Goal: Information Seeking & Learning: Find specific fact

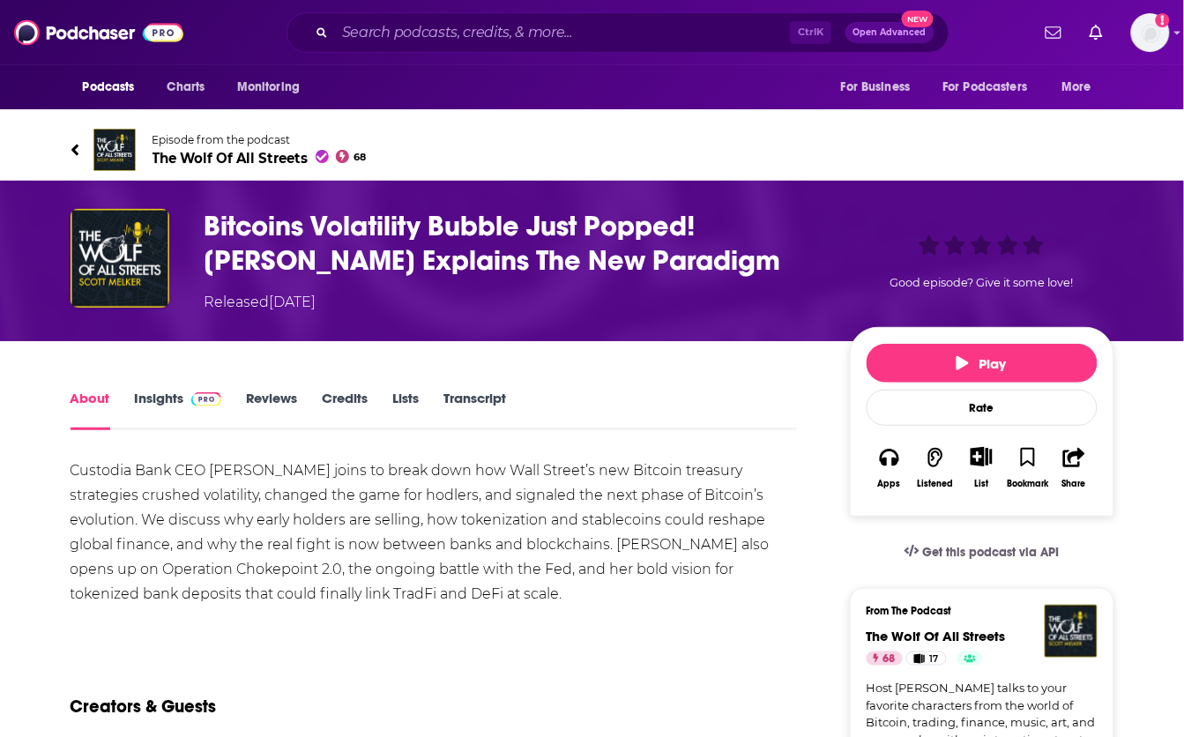
click at [216, 157] on span "The Wolf Of All Streets 68" at bounding box center [260, 158] width 214 height 17
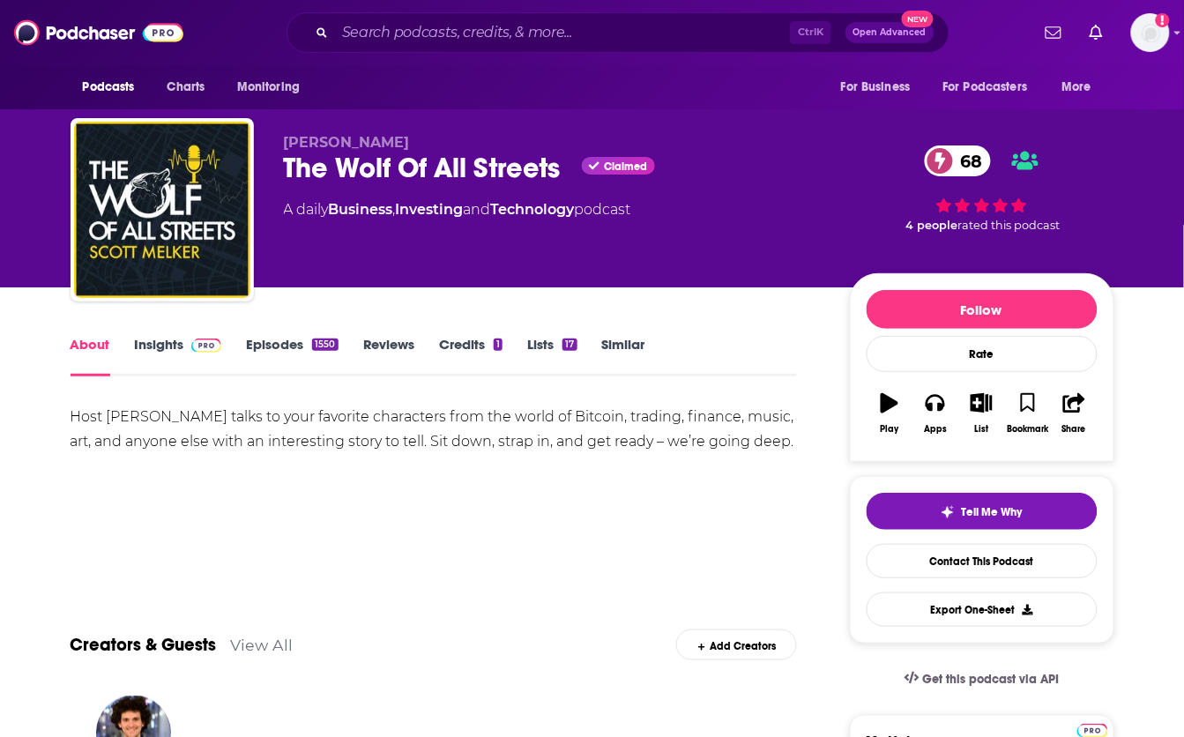
click at [187, 339] on span at bounding box center [203, 344] width 38 height 17
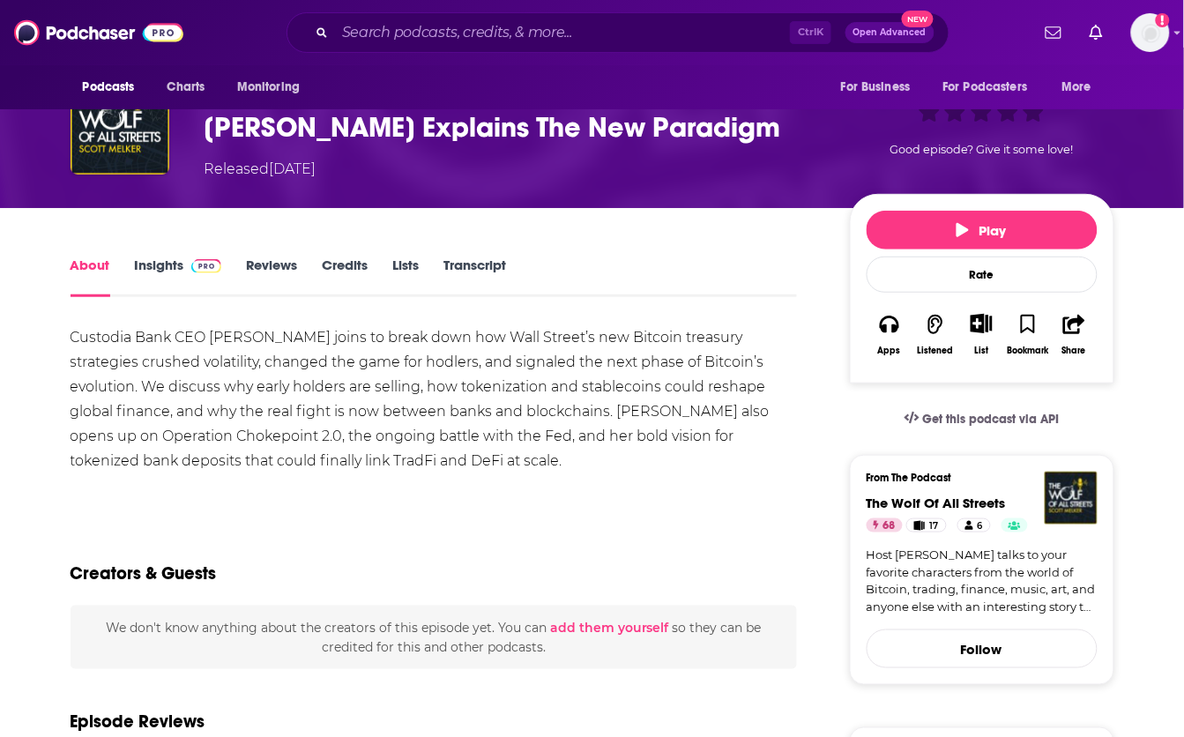
scroll to position [110, 0]
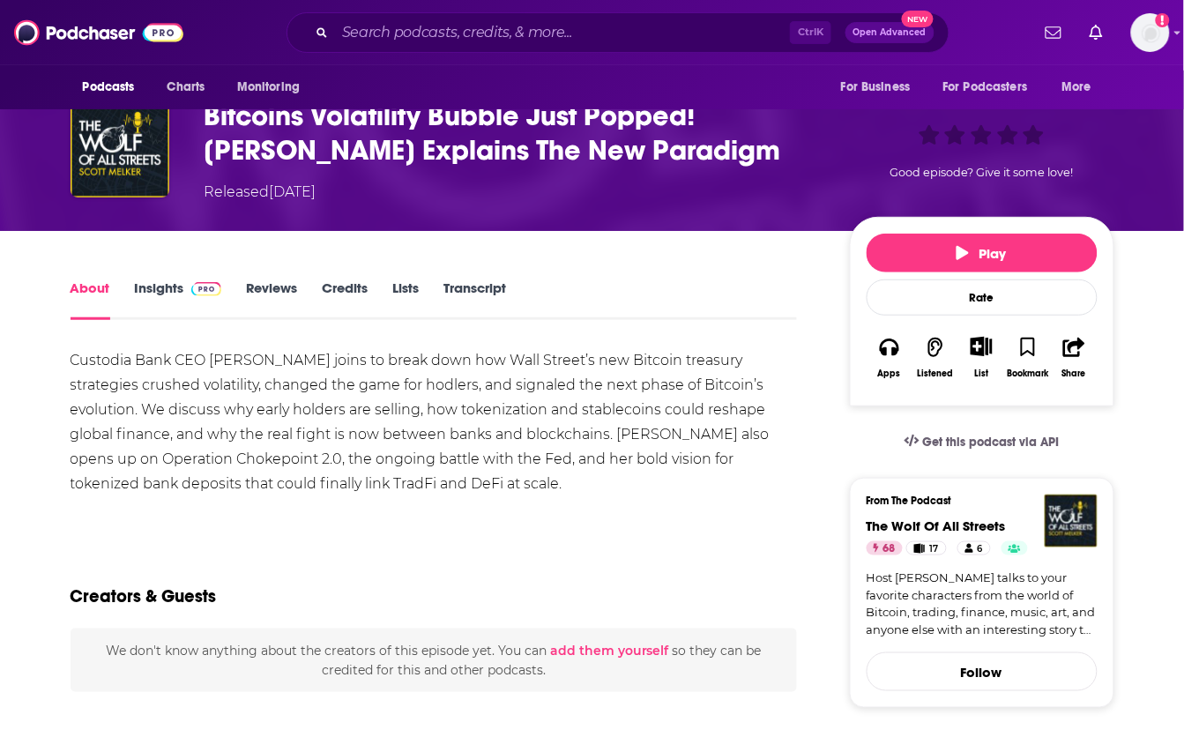
click at [474, 292] on link "Transcript" at bounding box center [475, 300] width 63 height 41
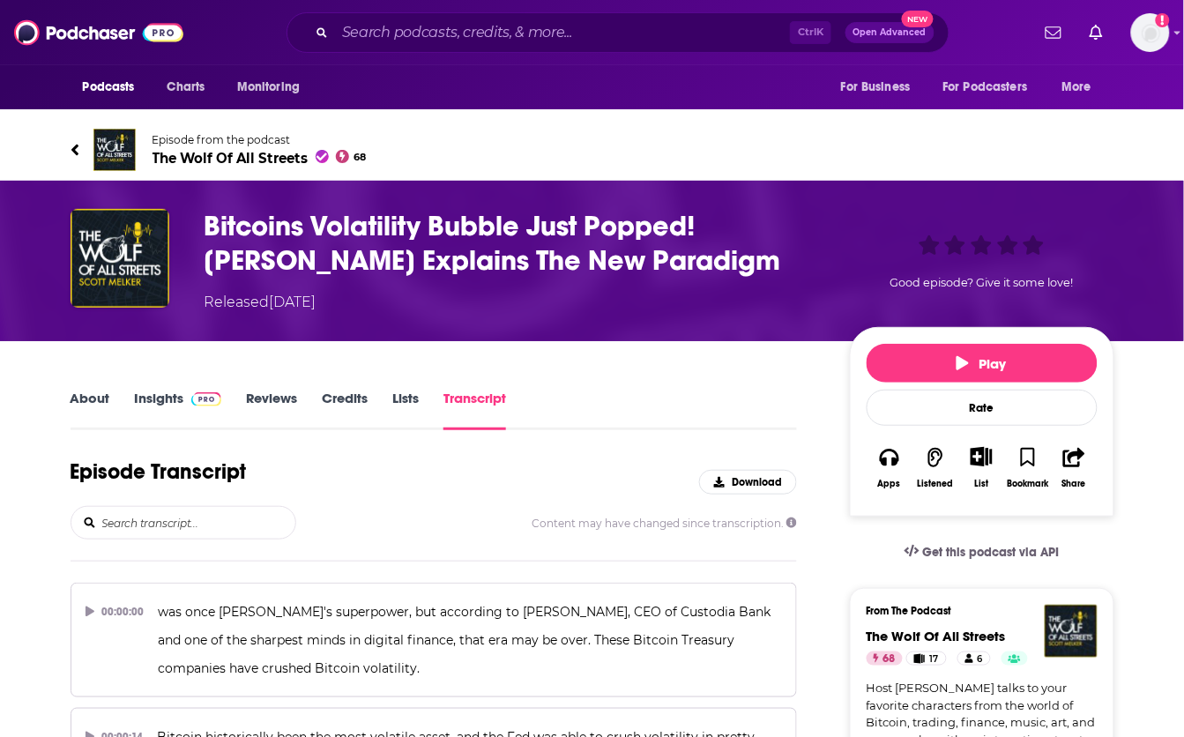
click at [139, 518] on input "search" at bounding box center [198, 523] width 195 height 32
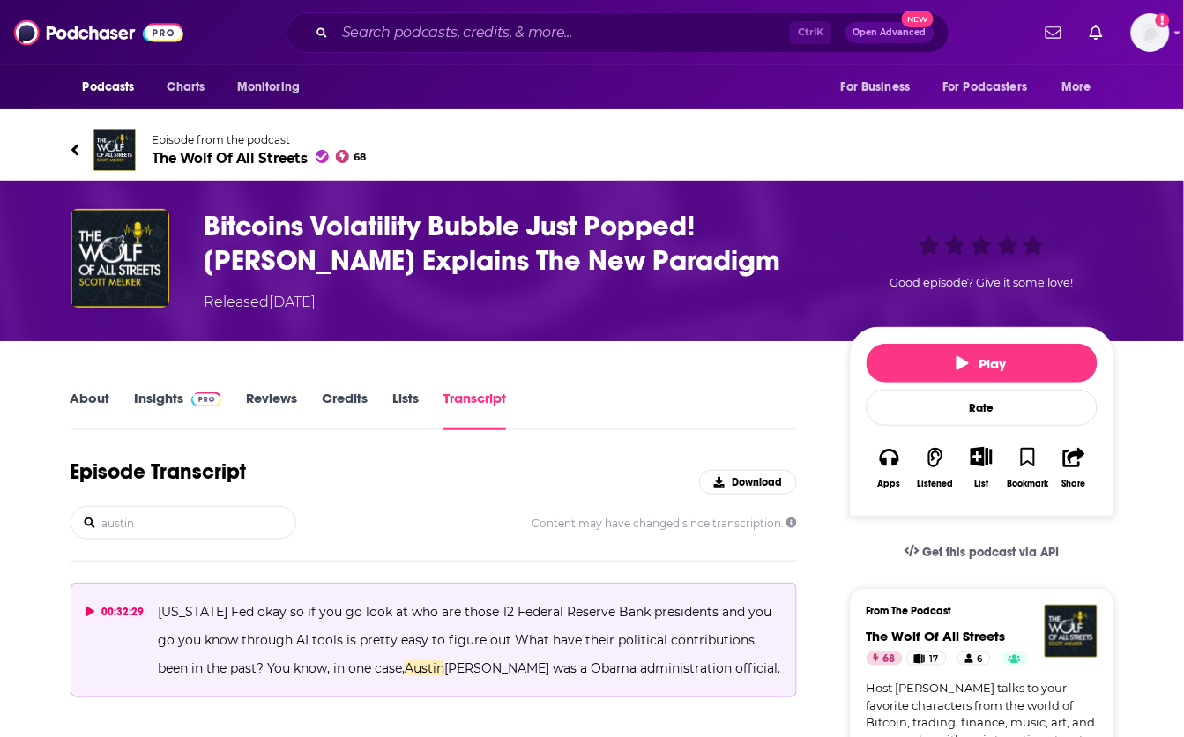
type input "austin"
click at [300, 626] on p "[US_STATE] Fed okay so if you go look at who are those 12 Federal Reserve Bank …" at bounding box center [470, 640] width 624 height 85
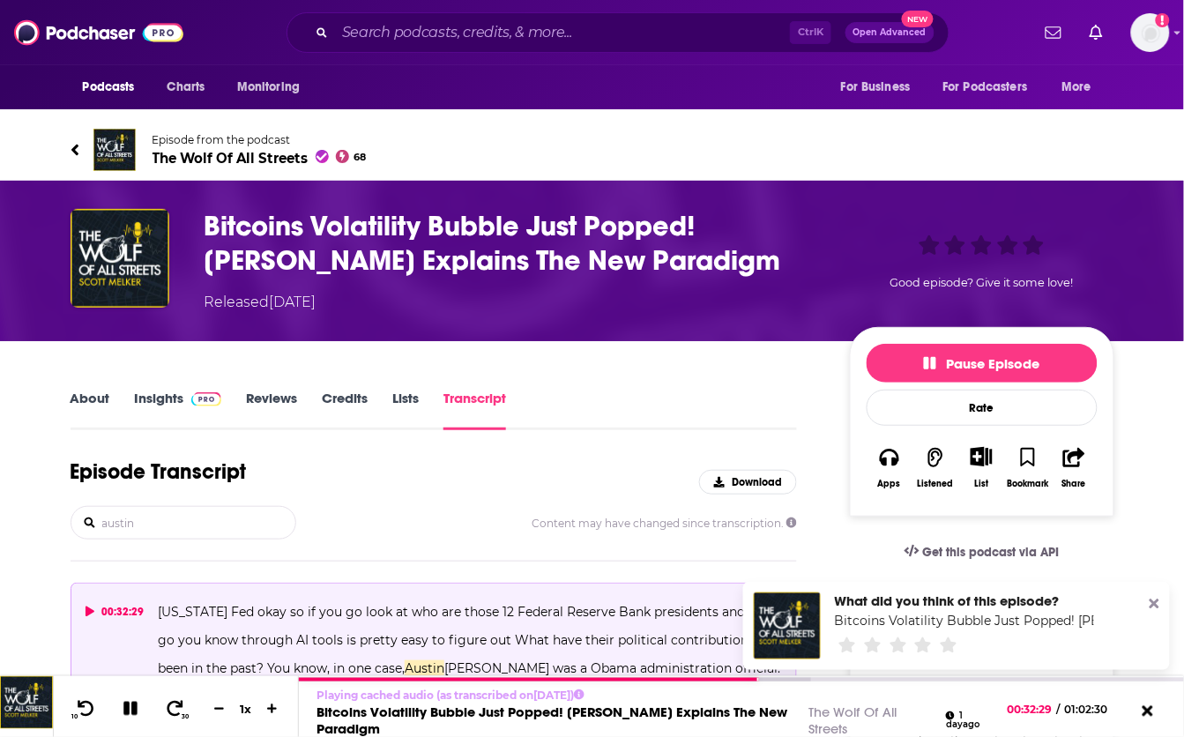
click at [89, 615] on div "00:32:29" at bounding box center [115, 612] width 59 height 28
click at [86, 609] on icon at bounding box center [90, 612] width 9 height 11
click at [1159, 602] on icon at bounding box center [1155, 604] width 10 height 14
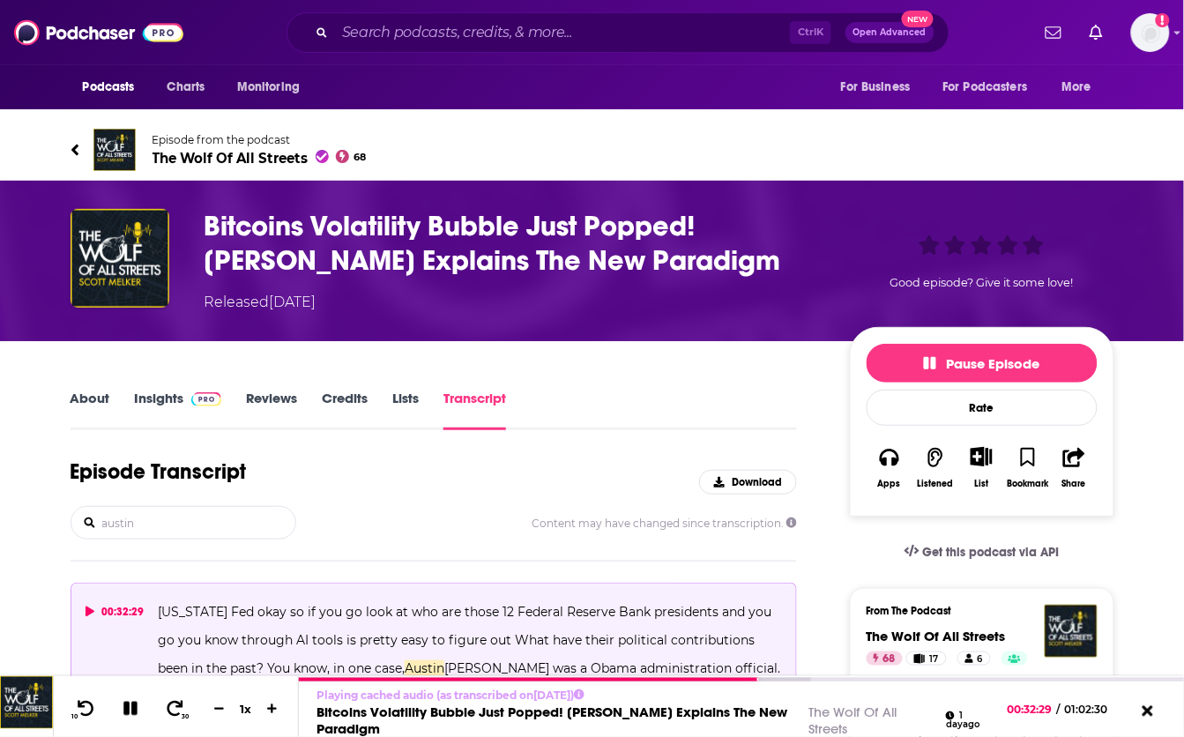
click at [84, 611] on button "00:32:29 [US_STATE] Fed okay so if you go look at who are those 12 Federal Rese…" at bounding box center [434, 640] width 727 height 115
click at [91, 607] on icon at bounding box center [91, 612] width 10 height 11
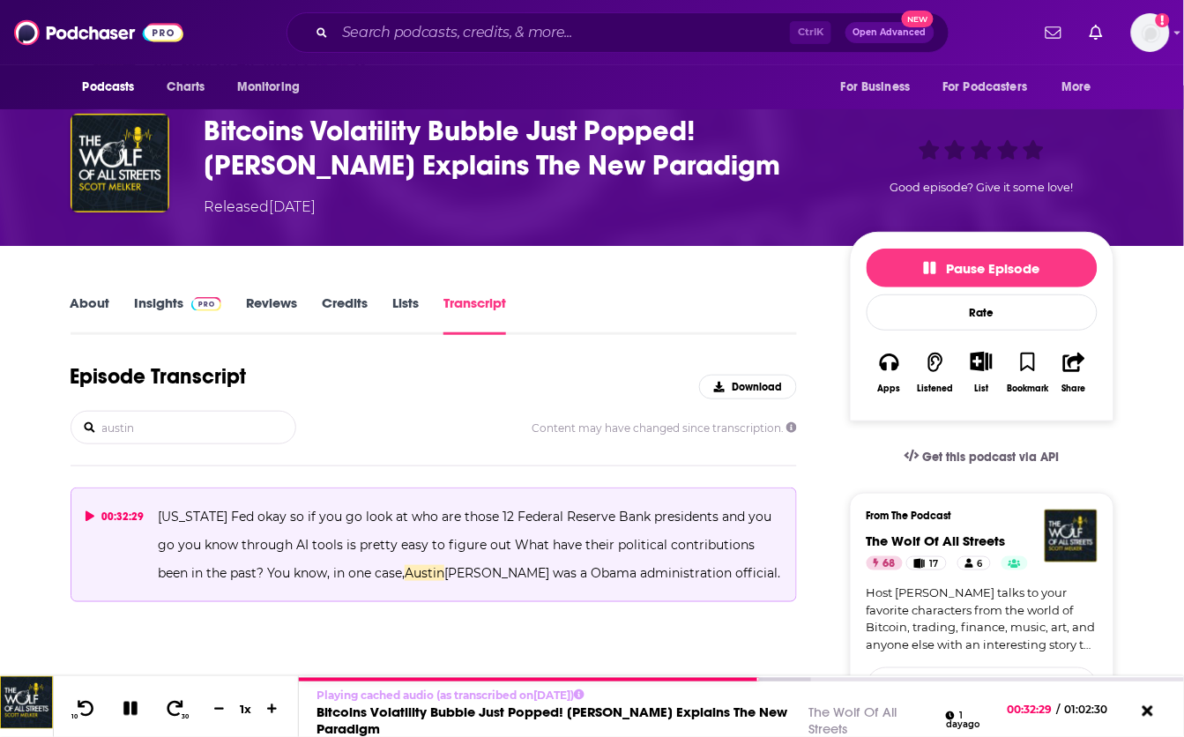
scroll to position [220, 0]
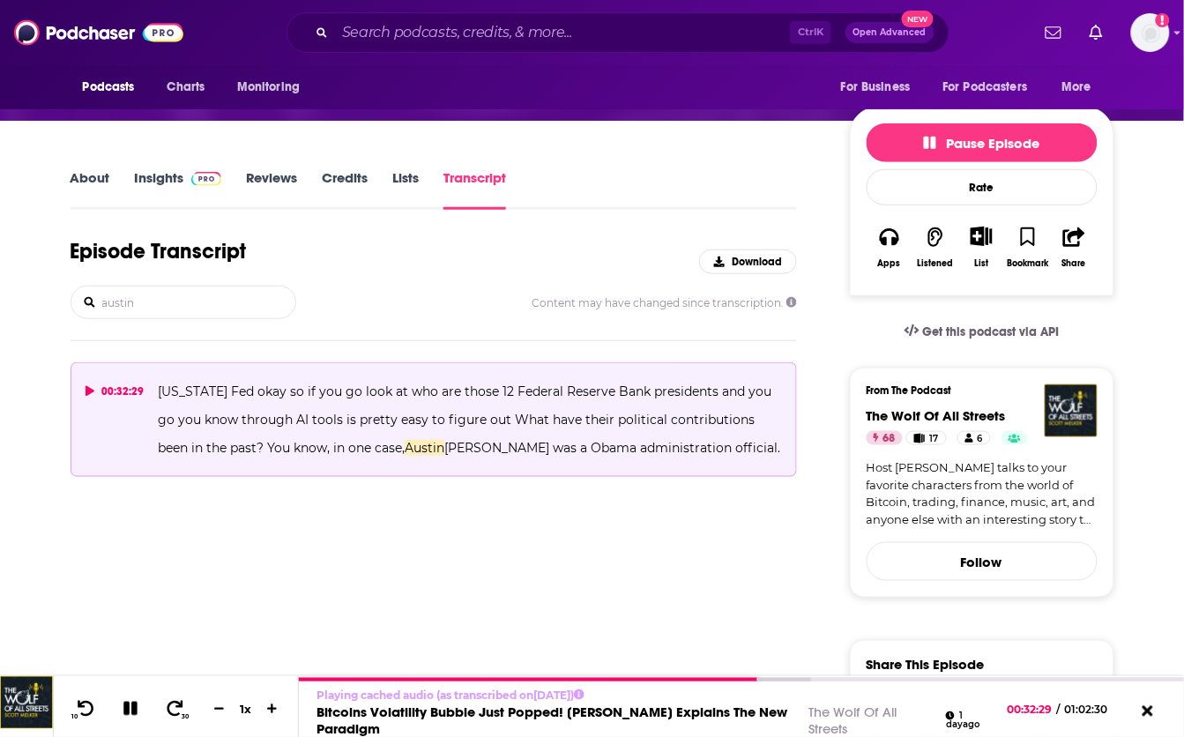
click at [297, 419] on span "[US_STATE] Fed okay so if you go look at who are those 12 Federal Reserve Bank …" at bounding box center [466, 420] width 617 height 72
click at [298, 420] on span "[US_STATE] Fed okay so if you go look at who are those 12 Federal Reserve Bank …" at bounding box center [466, 420] width 617 height 72
drag, startPoint x: 298, startPoint y: 420, endPoint x: 556, endPoint y: 526, distance: 279.2
click at [94, 390] on icon at bounding box center [90, 391] width 9 height 11
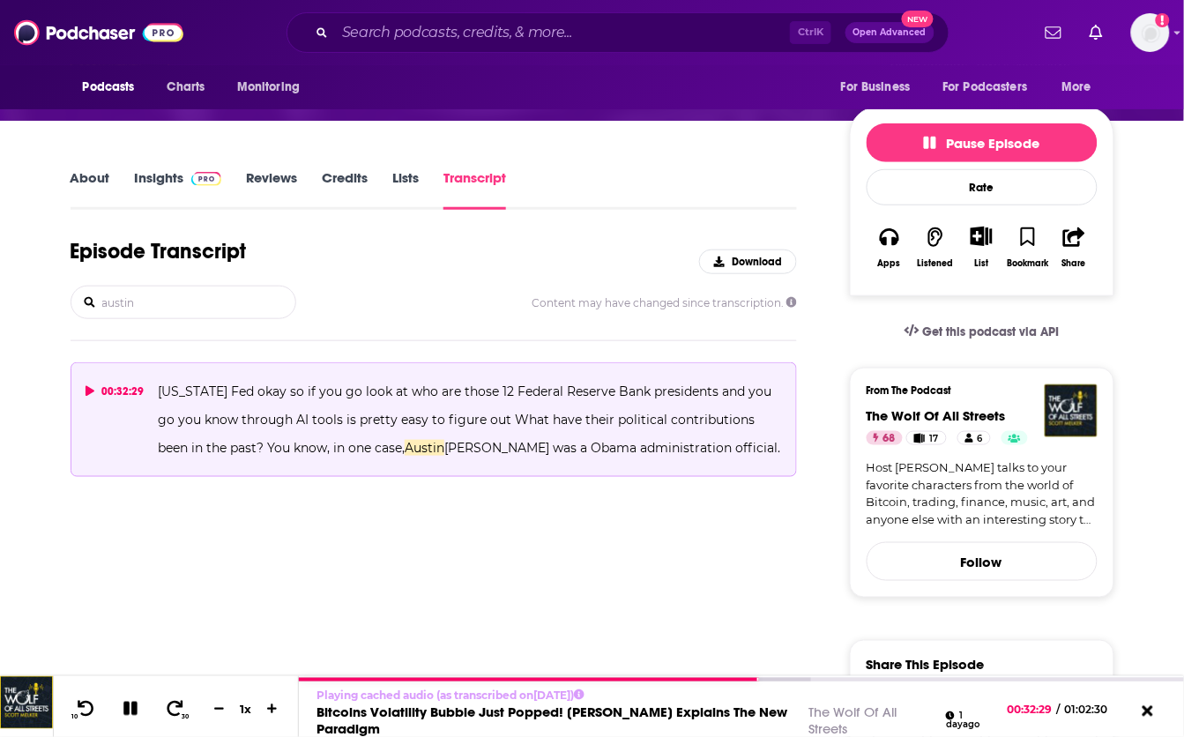
click at [90, 389] on icon at bounding box center [90, 391] width 9 height 11
drag, startPoint x: 90, startPoint y: 389, endPoint x: 380, endPoint y: 438, distance: 294.3
click at [380, 455] on p "[US_STATE] Fed okay so if you go look at who are those 12 Federal Reserve Bank …" at bounding box center [470, 419] width 624 height 85
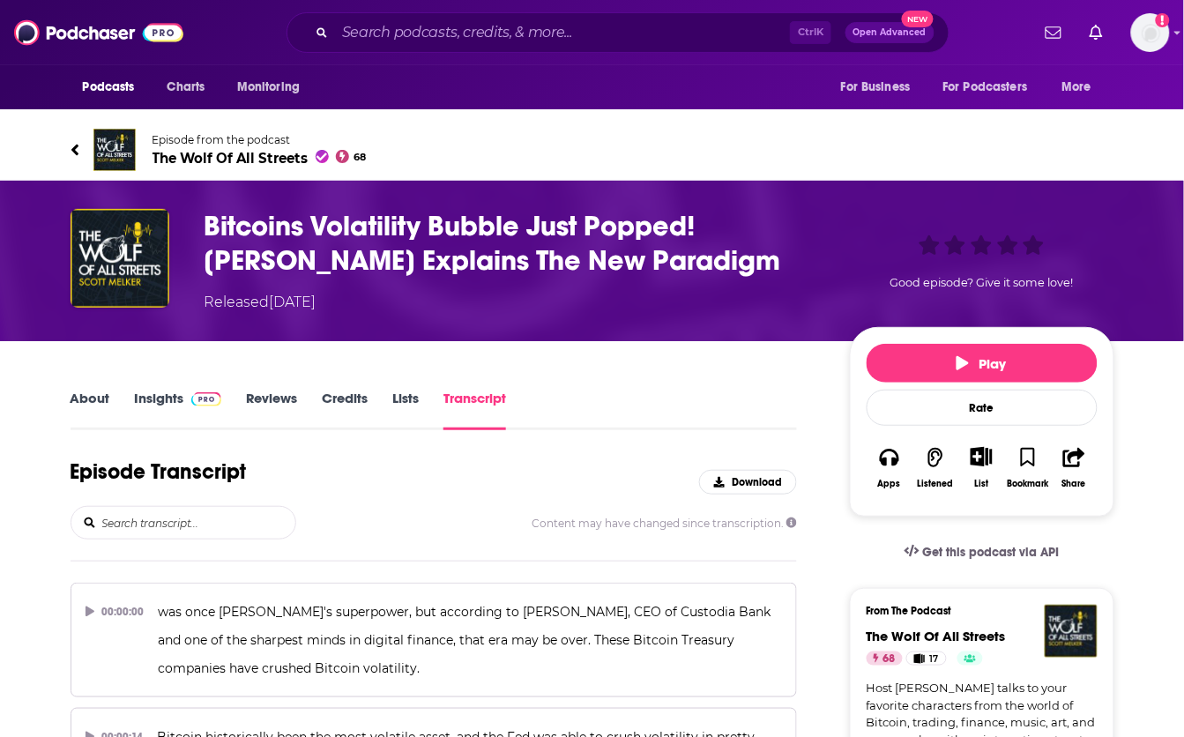
click at [199, 518] on input "search" at bounding box center [198, 523] width 195 height 32
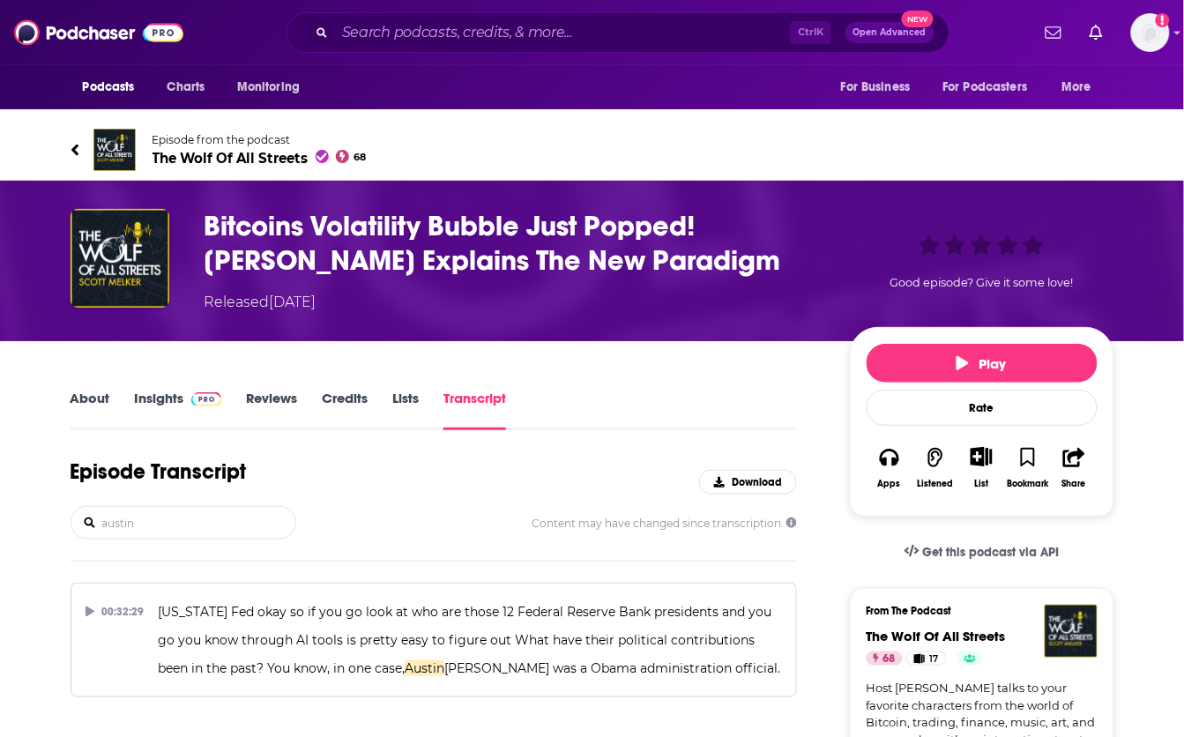
type input "austin"
click at [386, 490] on div "Episode Transcript Download" at bounding box center [434, 482] width 727 height 48
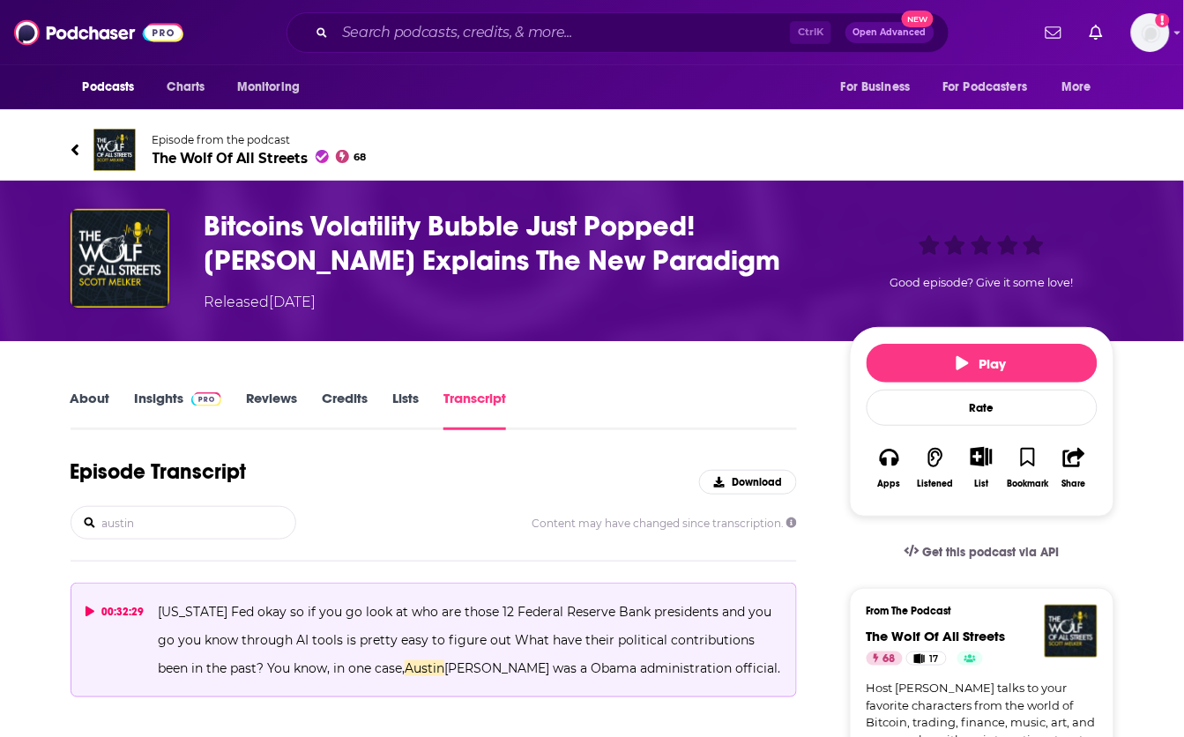
click at [80, 658] on button "00:32:29 [US_STATE] Fed okay so if you go look at who are those 12 Federal Rese…" at bounding box center [434, 640] width 727 height 115
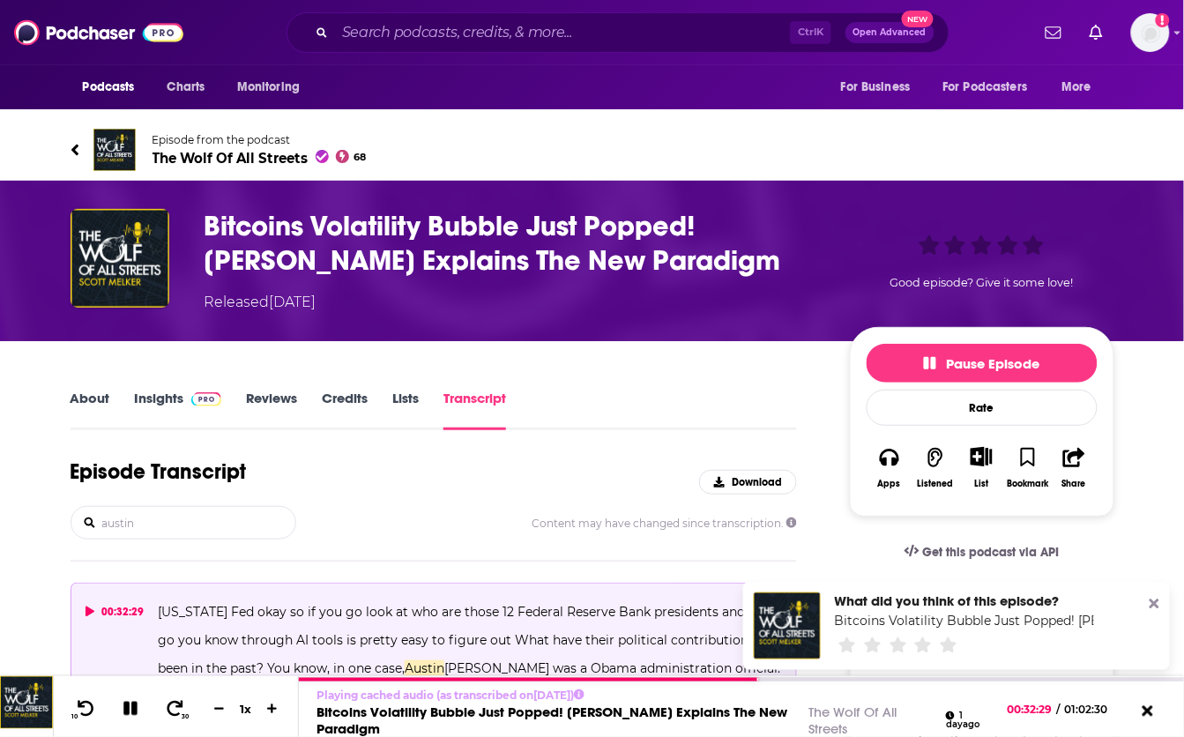
click at [1157, 605] on icon at bounding box center [1155, 605] width 10 height 10
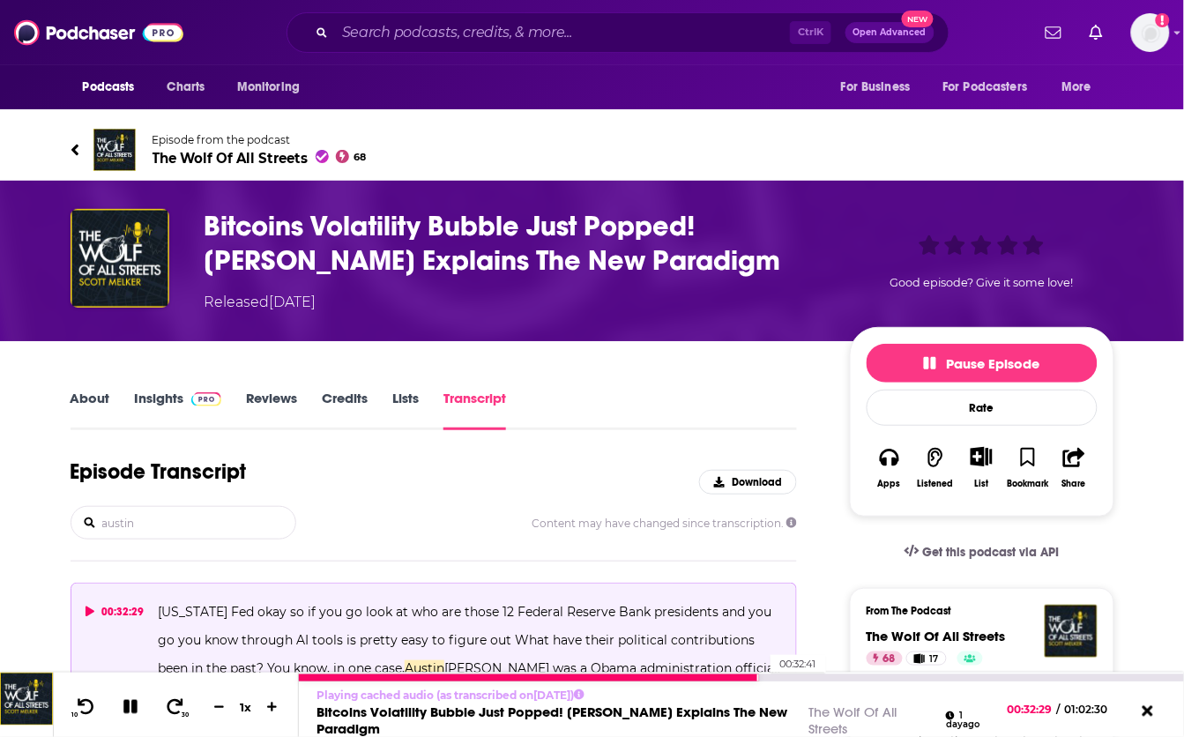
click at [764, 677] on div "00:32:41" at bounding box center [741, 678] width 885 height 7
click at [742, 675] on div at bounding box center [531, 678] width 465 height 7
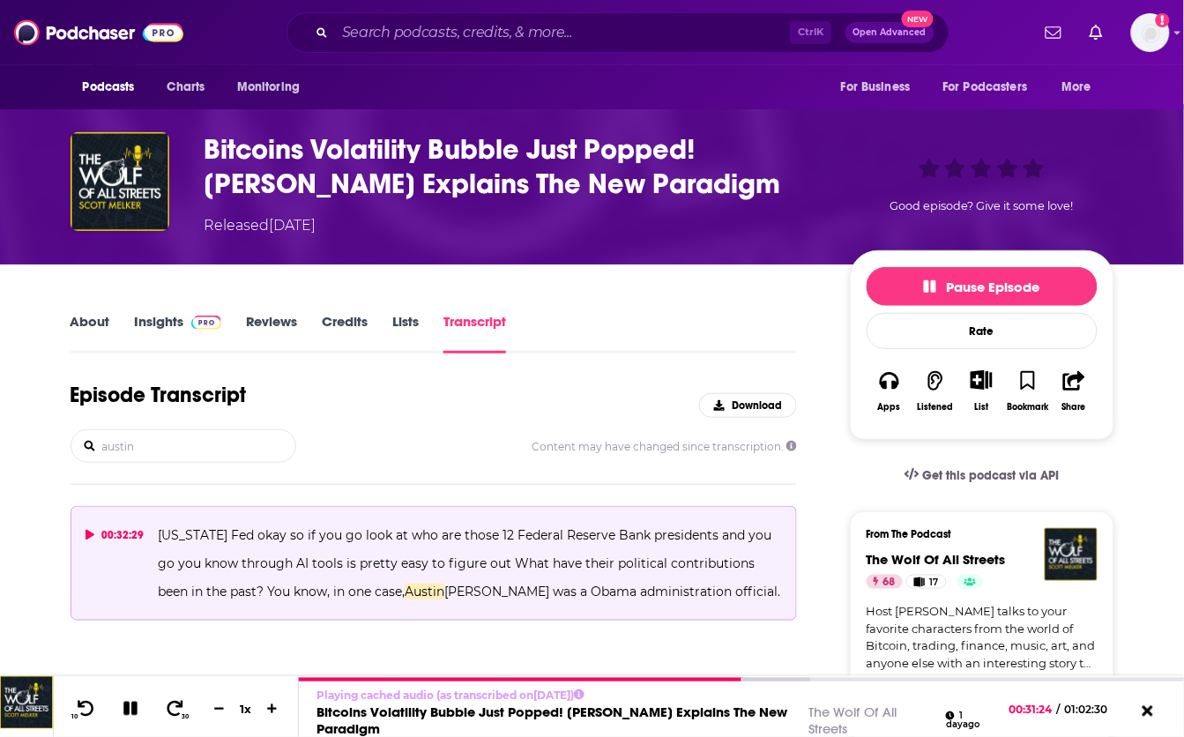
scroll to position [110, 0]
